Goal: Information Seeking & Learning: Learn about a topic

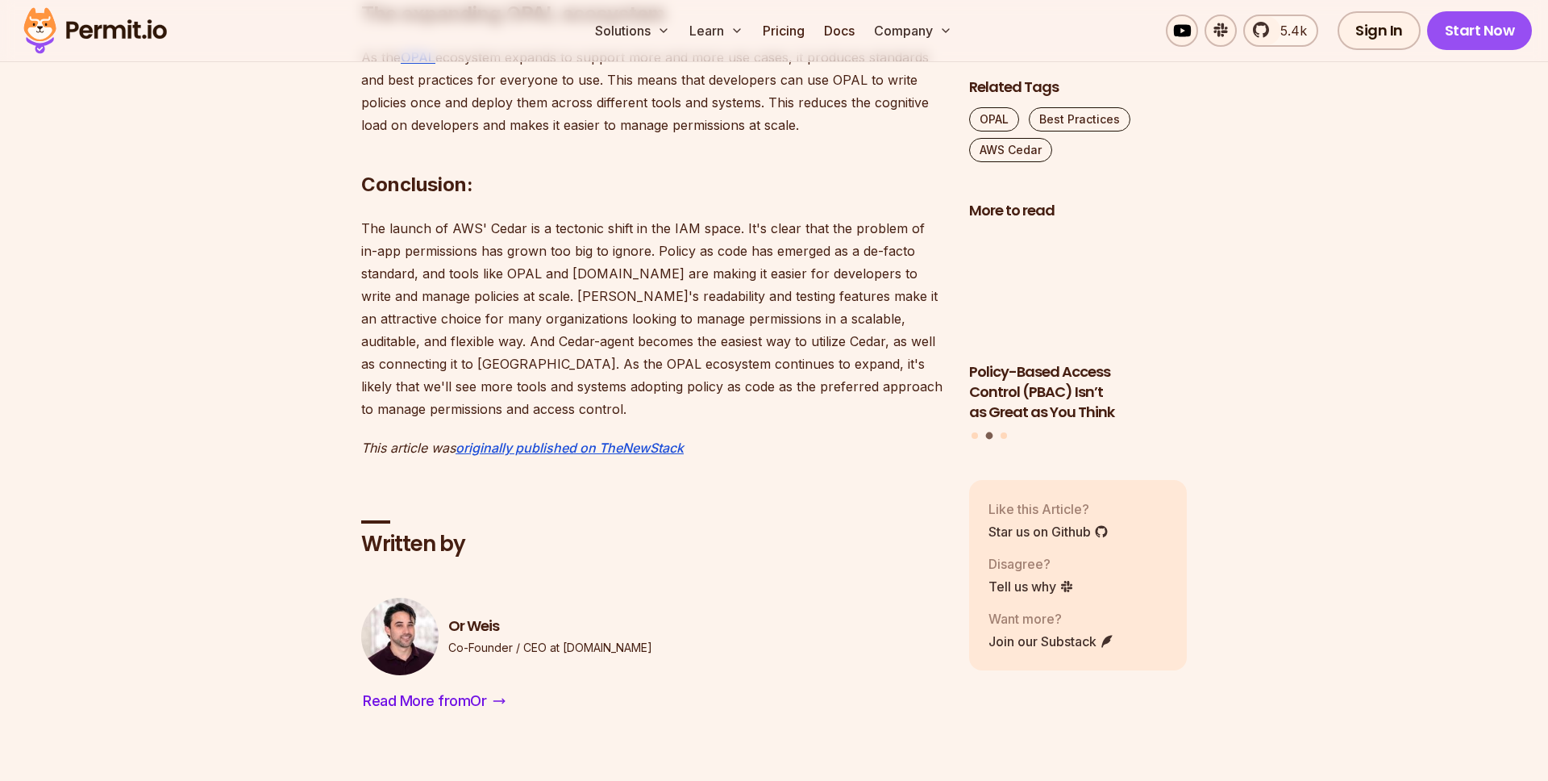
scroll to position [2935, 0]
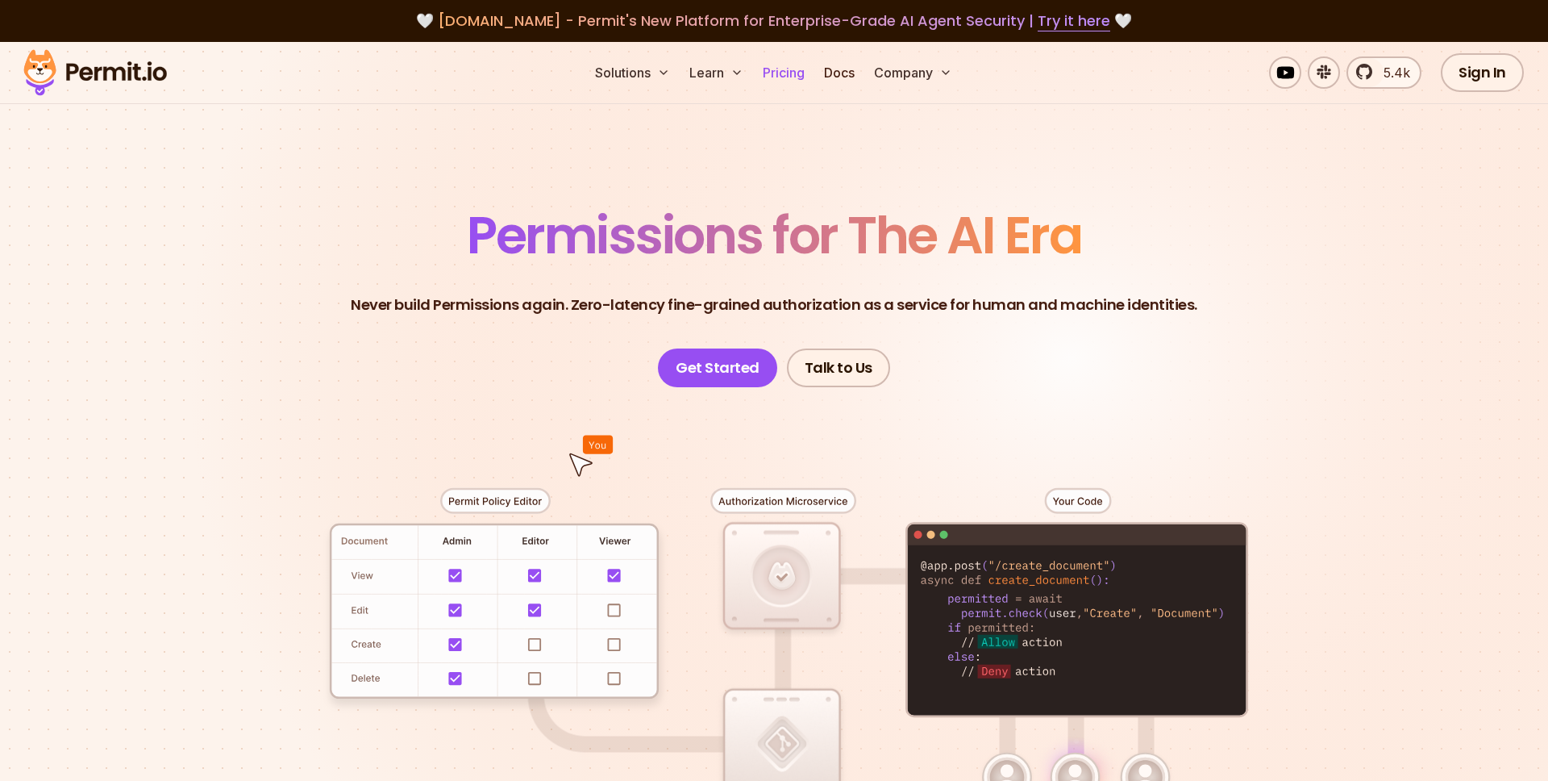
click at [802, 81] on link "Pricing" at bounding box center [783, 72] width 55 height 32
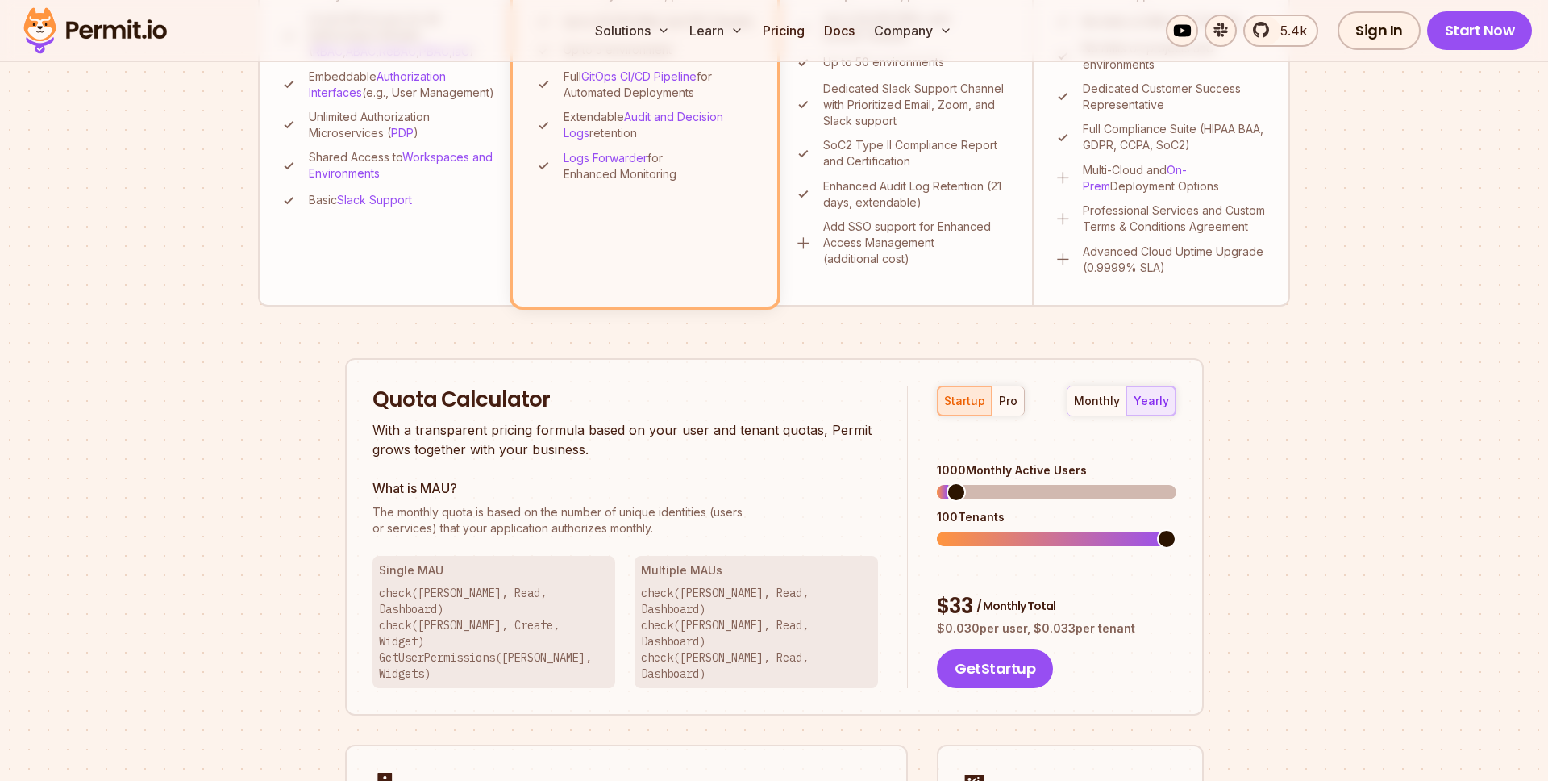
scroll to position [733, 0]
click at [960, 484] on span at bounding box center [967, 493] width 19 height 19
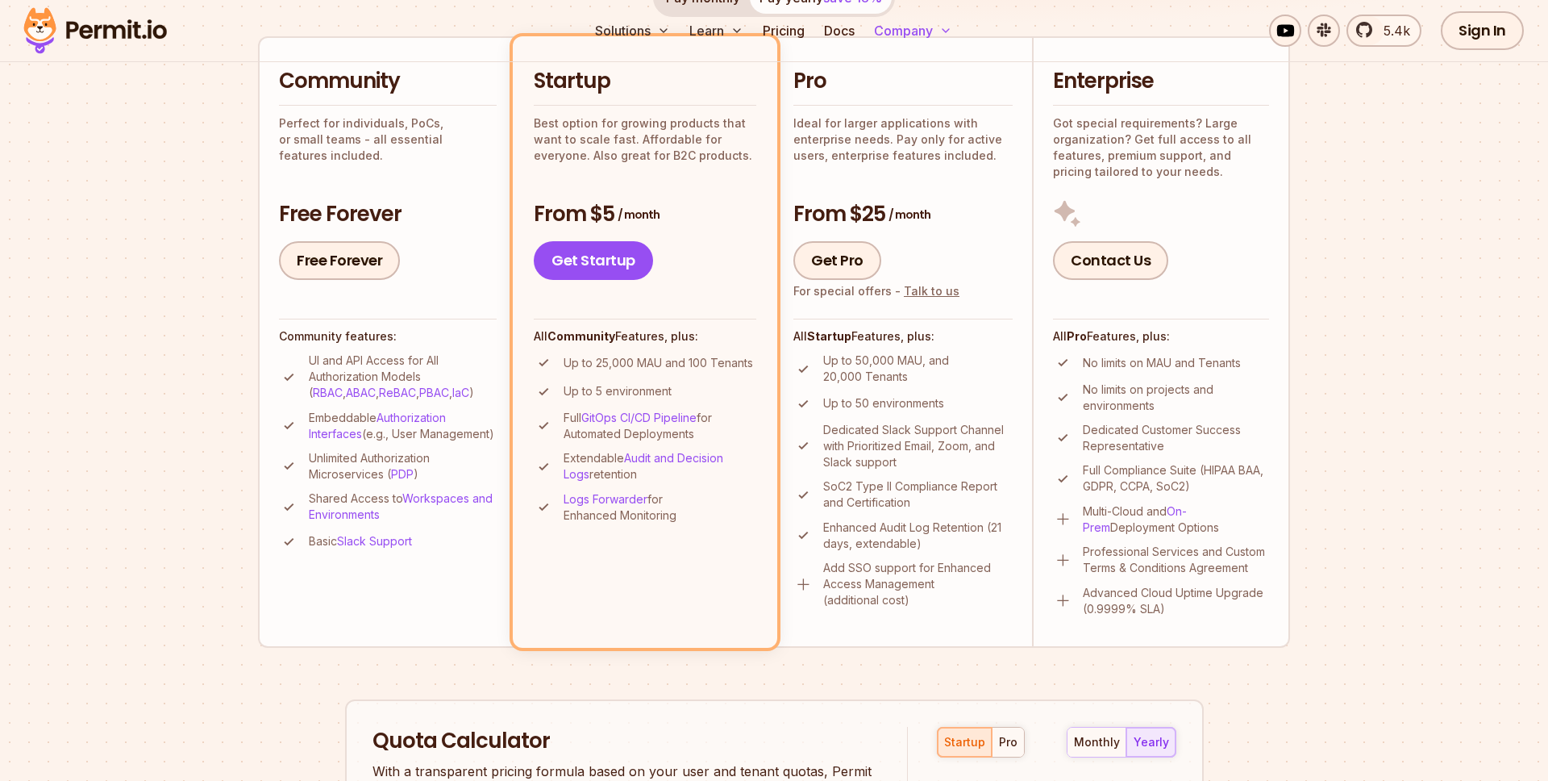
scroll to position [0, 0]
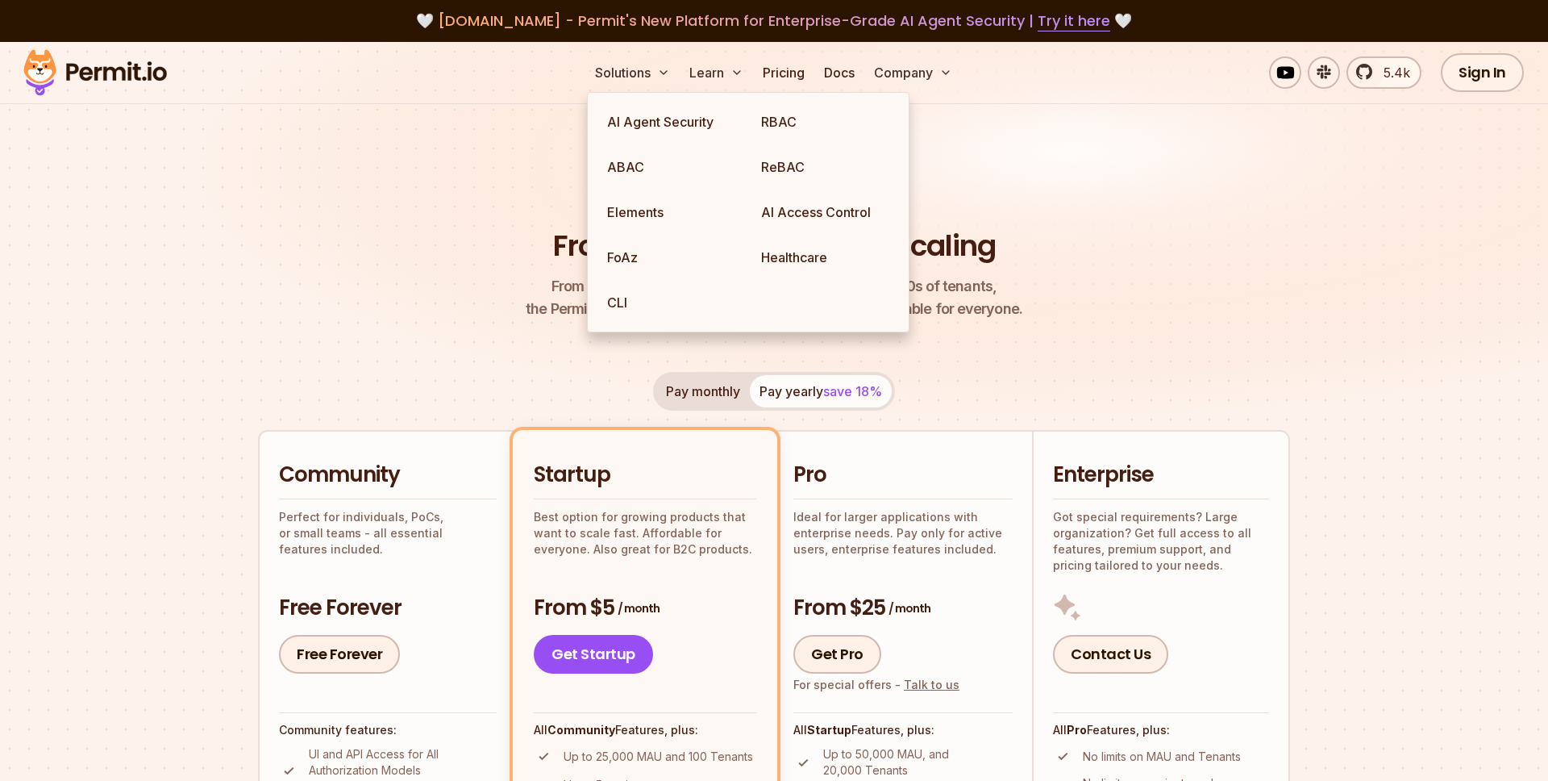
click at [332, 235] on header "Permit Pricing From Free to Predictable Scaling From a startup with 100 users t…" at bounding box center [774, 259] width 1032 height 124
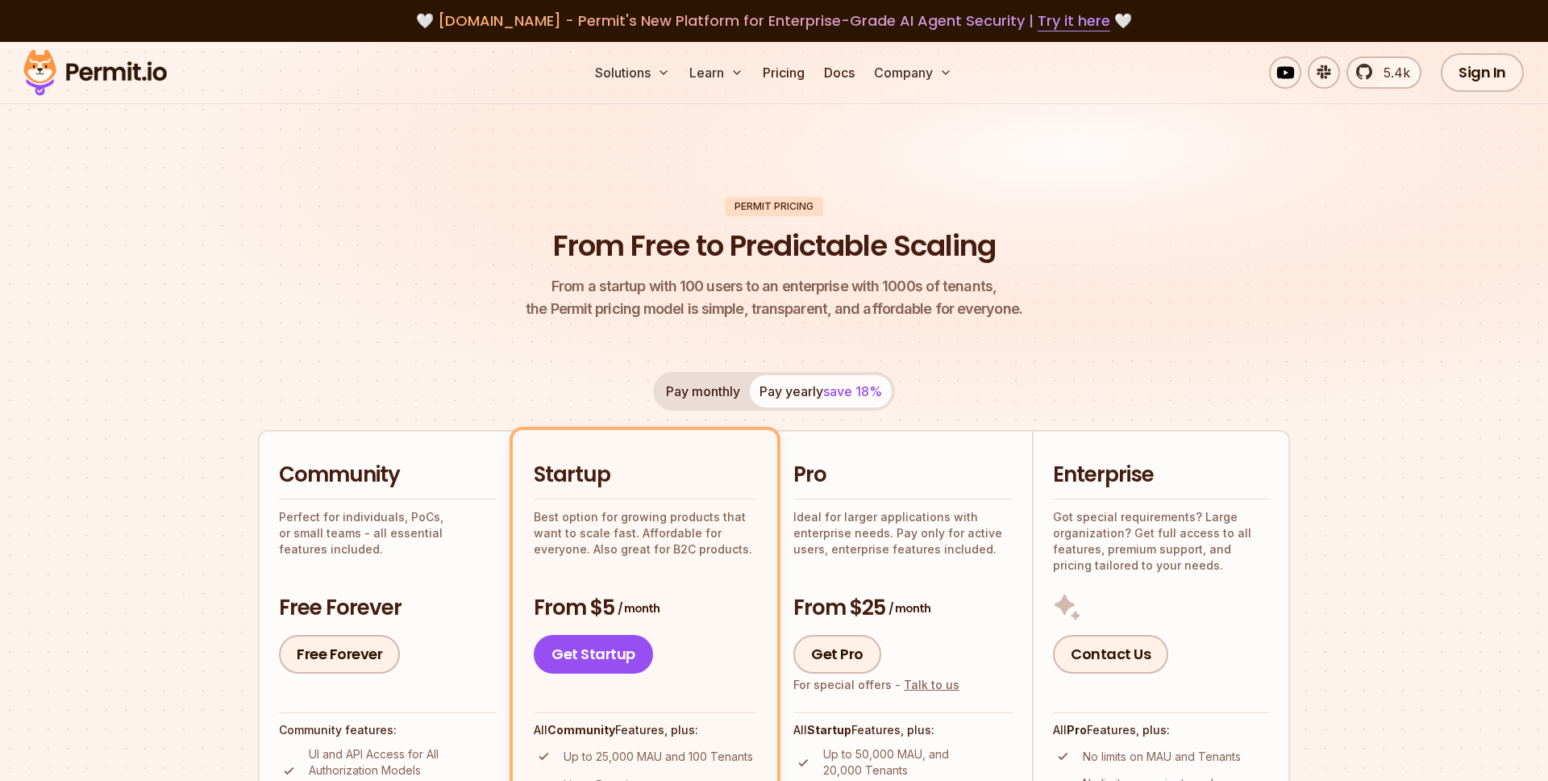
click at [141, 81] on img at bounding box center [95, 72] width 158 height 55
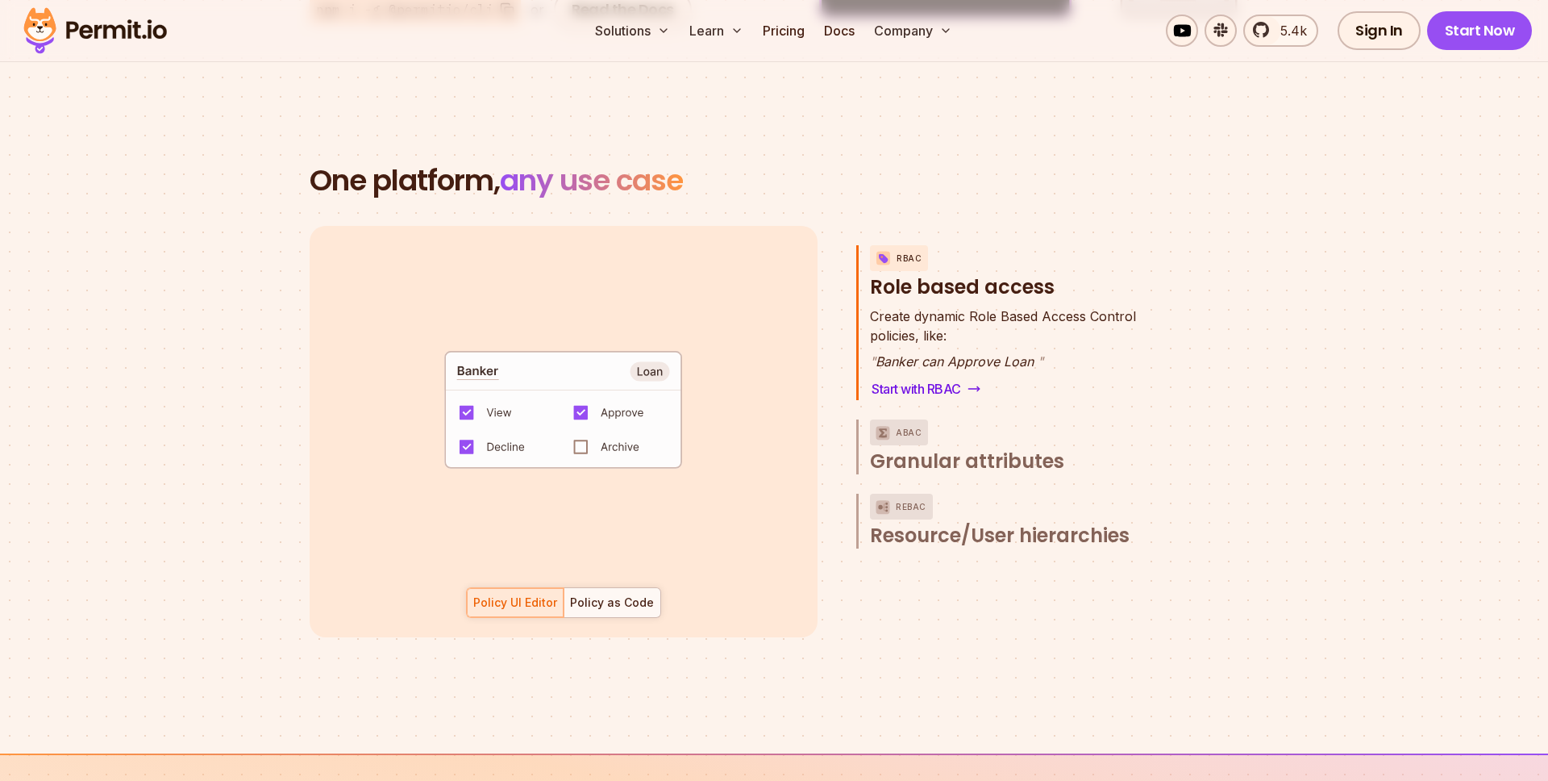
scroll to position [2237, 0]
click at [929, 379] on link "Start with RBAC" at bounding box center [926, 390] width 112 height 23
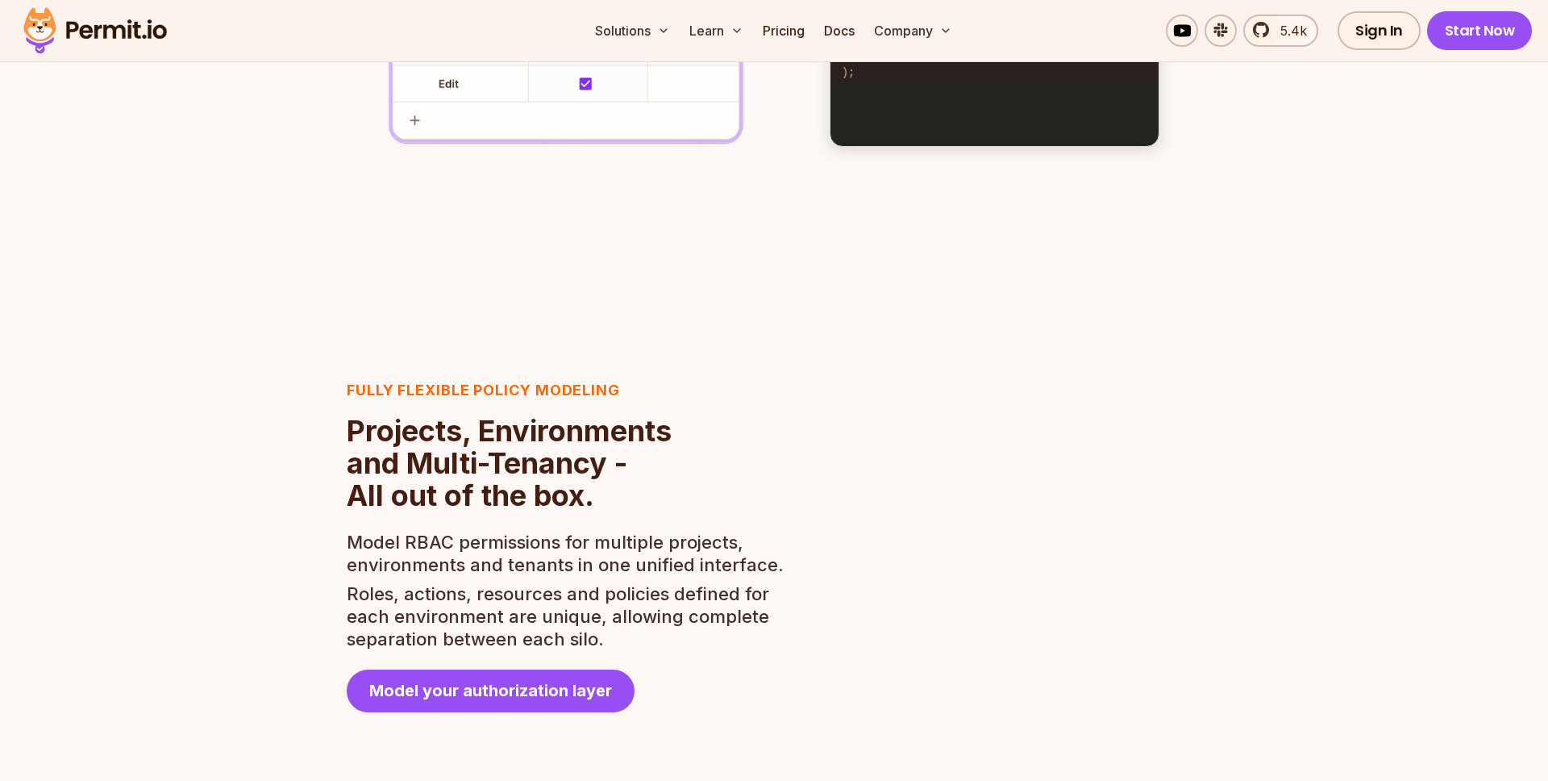
scroll to position [2495, 0]
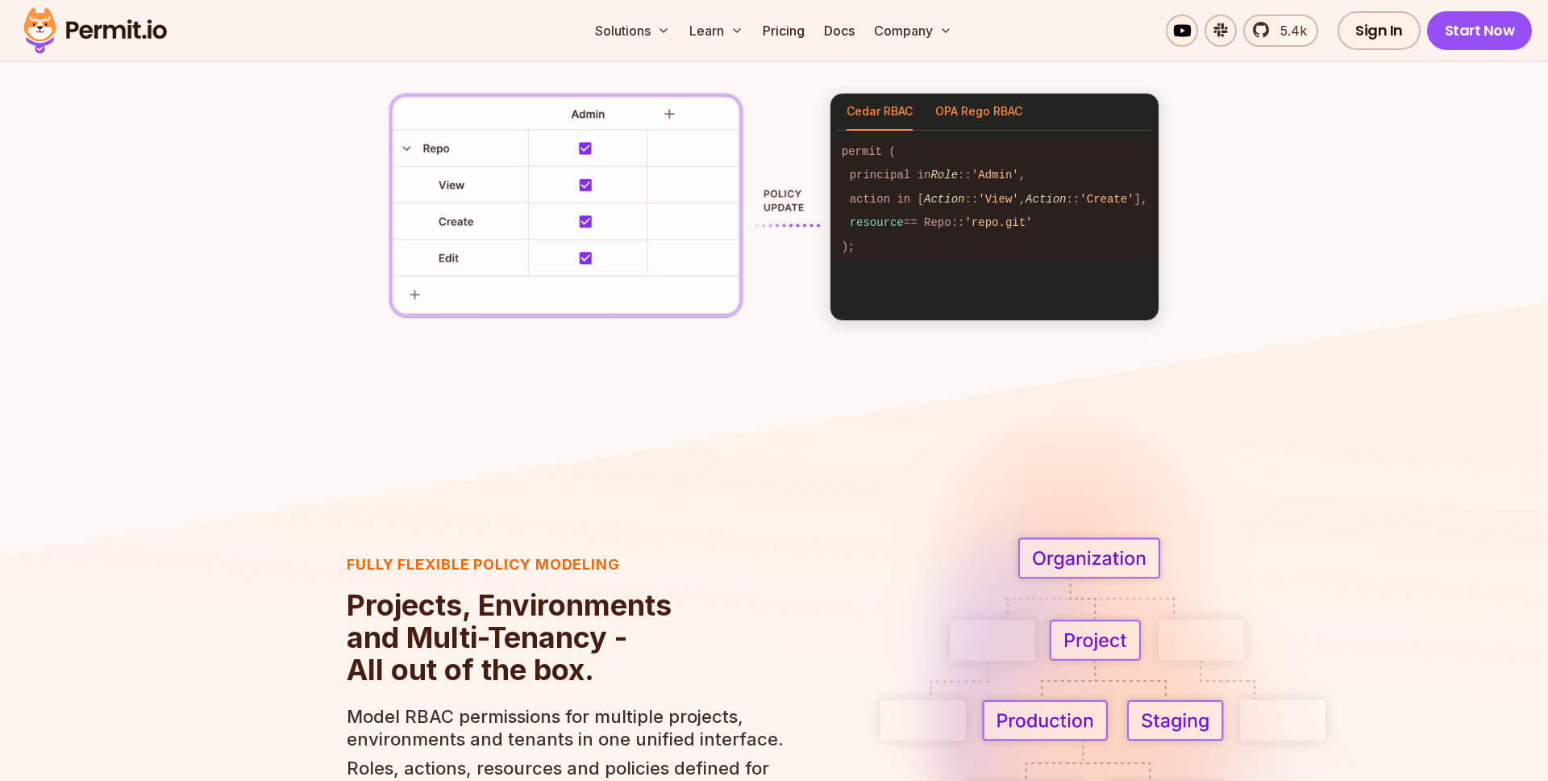
click at [944, 120] on button "OPA Rego RBAC" at bounding box center [979, 112] width 87 height 37
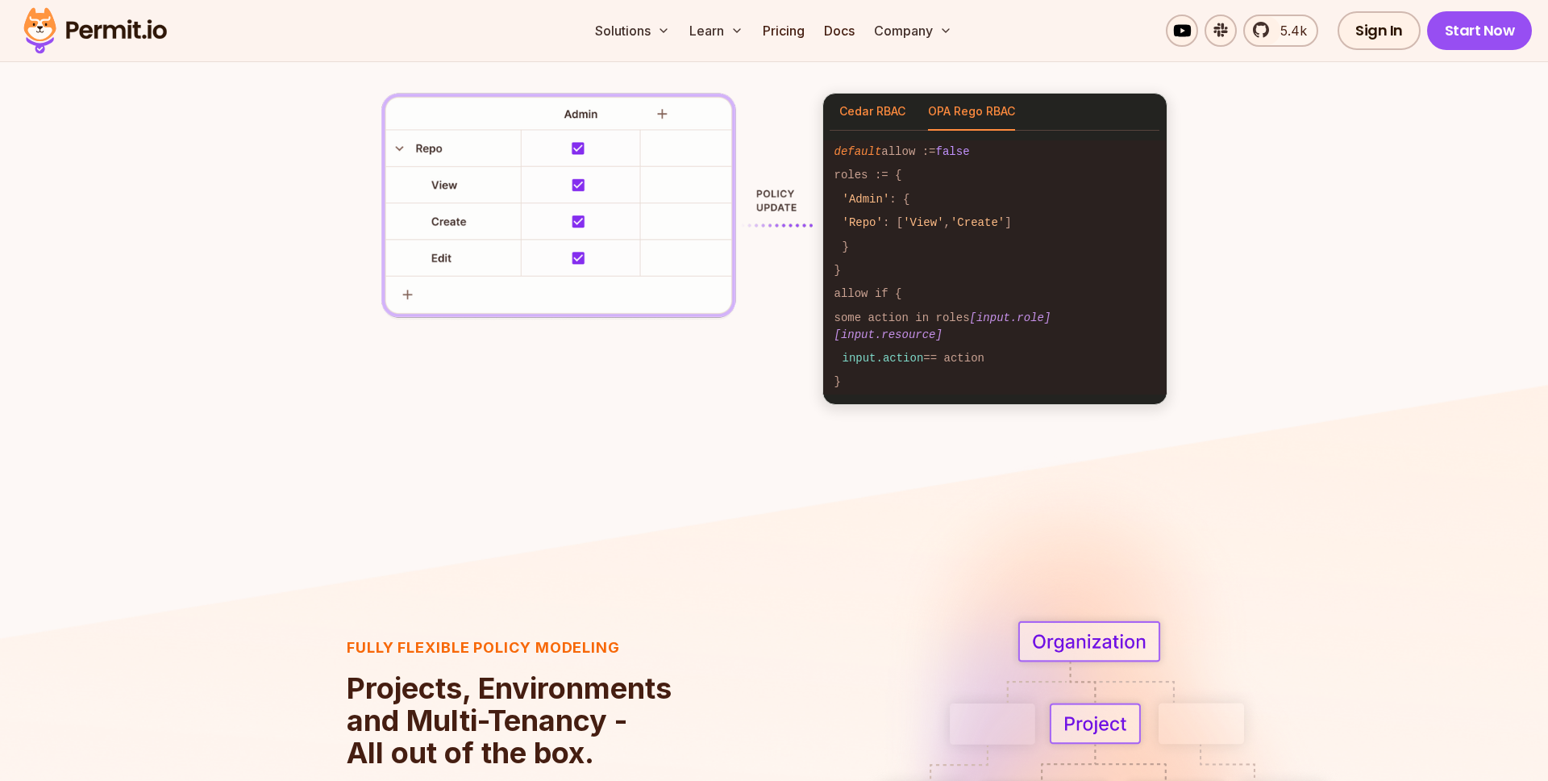
click at [888, 110] on button "Cedar RBAC" at bounding box center [873, 112] width 66 height 37
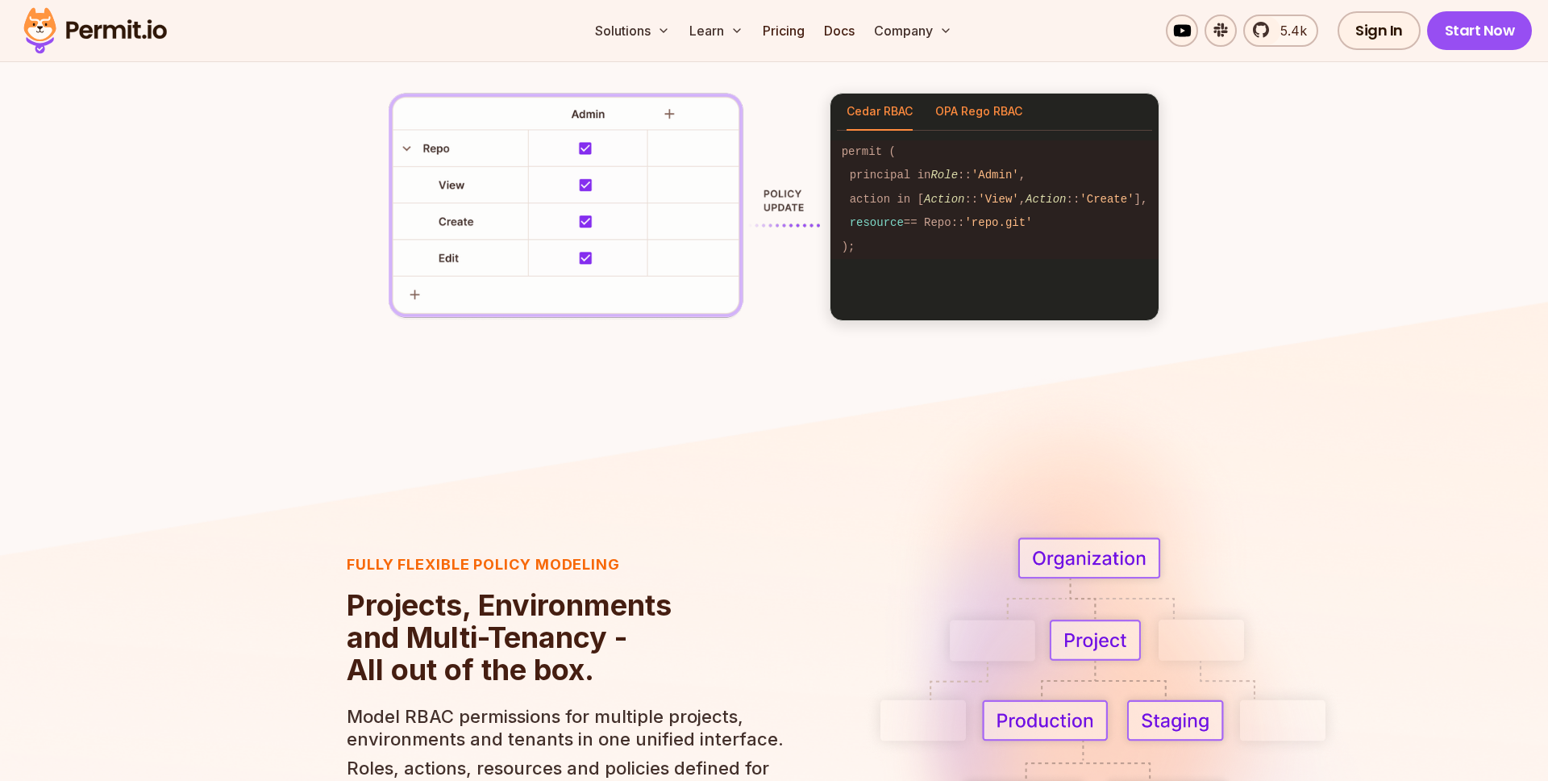
click at [976, 113] on button "OPA Rego RBAC" at bounding box center [979, 112] width 87 height 37
